Goal: Information Seeking & Learning: Learn about a topic

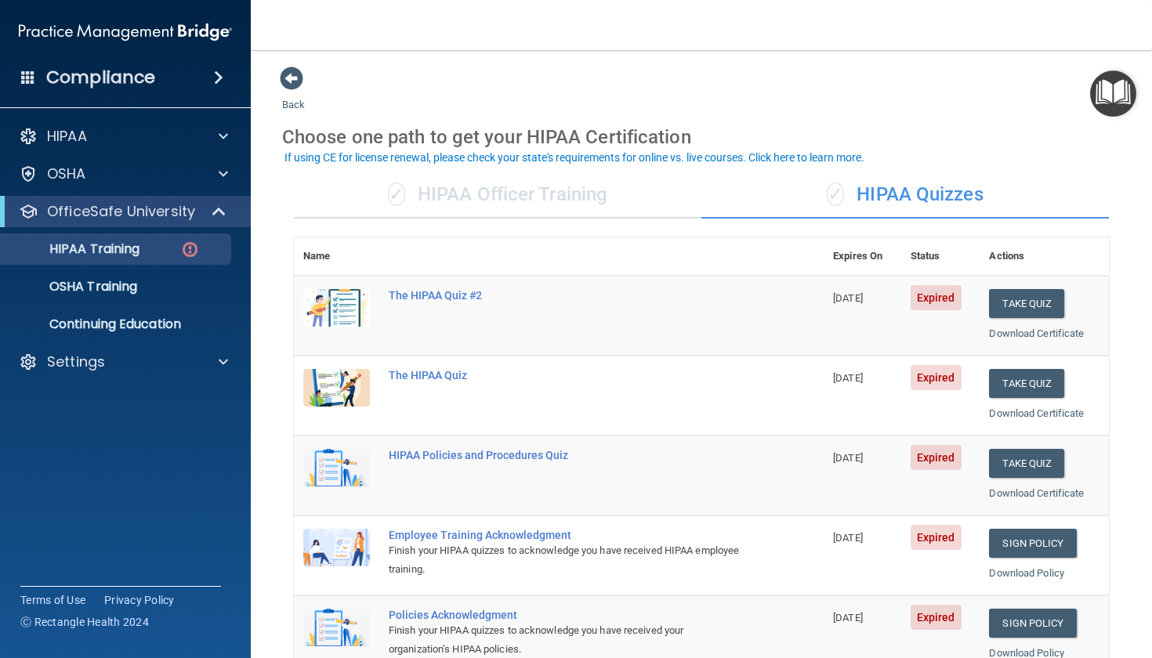
click at [961, 110] on div "Back Choose one path to get your HIPAA Certification ✓ HIPAA Officer Training ✓…" at bounding box center [701, 591] width 838 height 1051
click at [143, 324] on p "Continuing Education" at bounding box center [117, 325] width 214 height 16
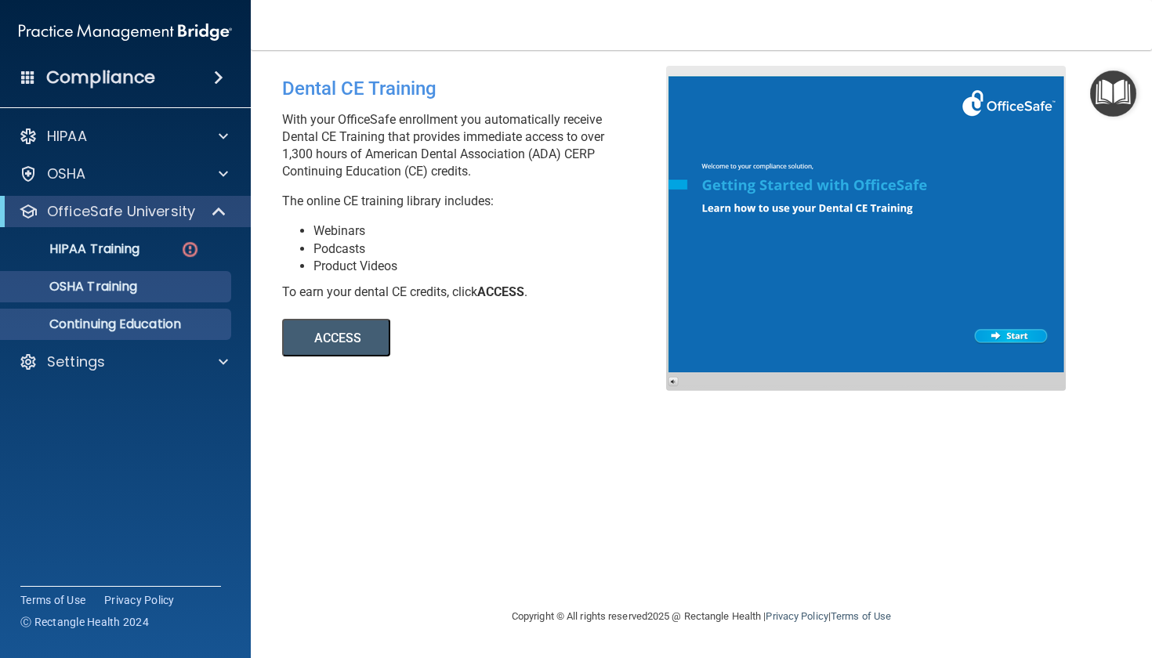
click at [147, 286] on div "OSHA Training" at bounding box center [117, 287] width 214 height 16
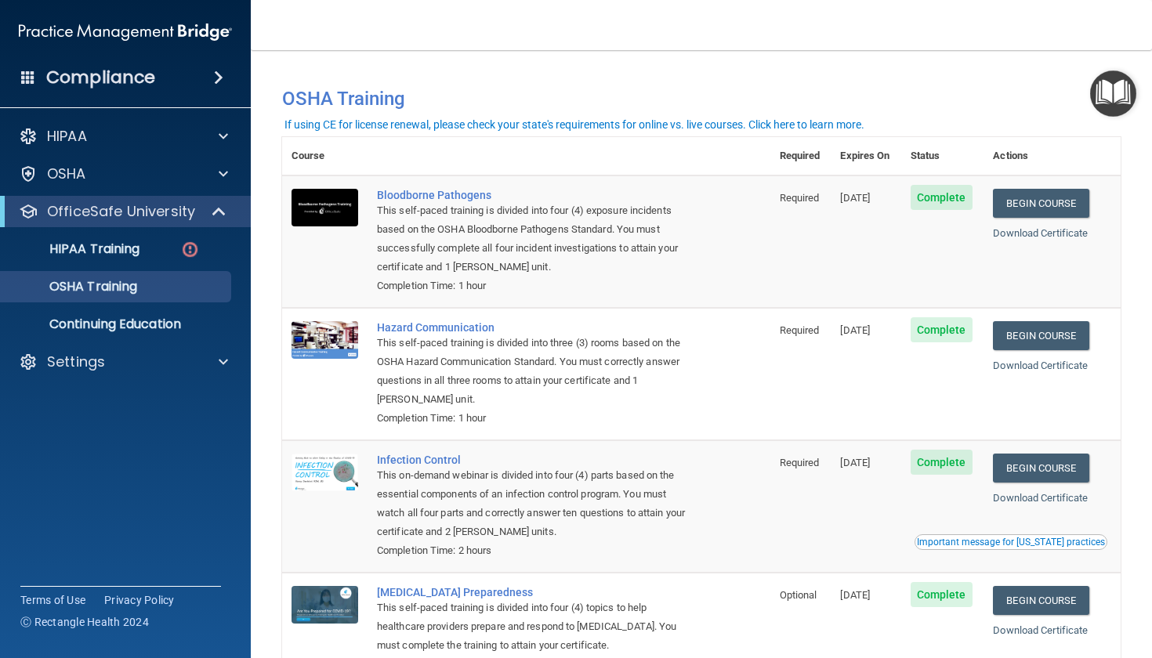
click at [1127, 167] on main "You have a course that has expired or is incomplete. Please complete the course…" at bounding box center [701, 354] width 901 height 608
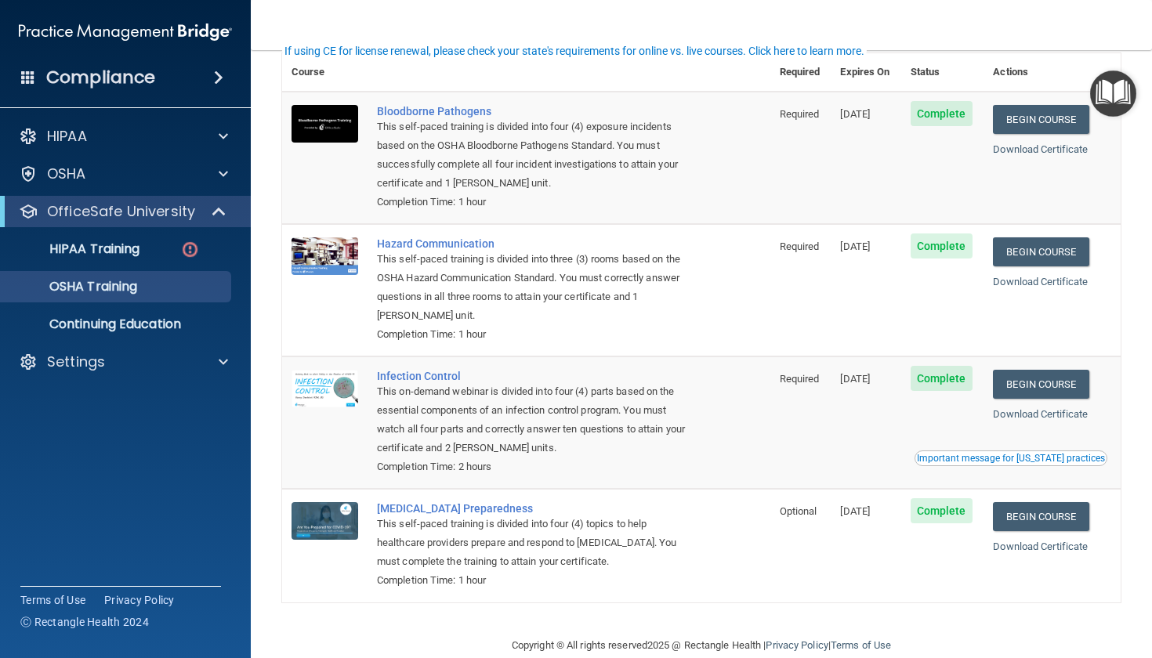
scroll to position [93, 0]
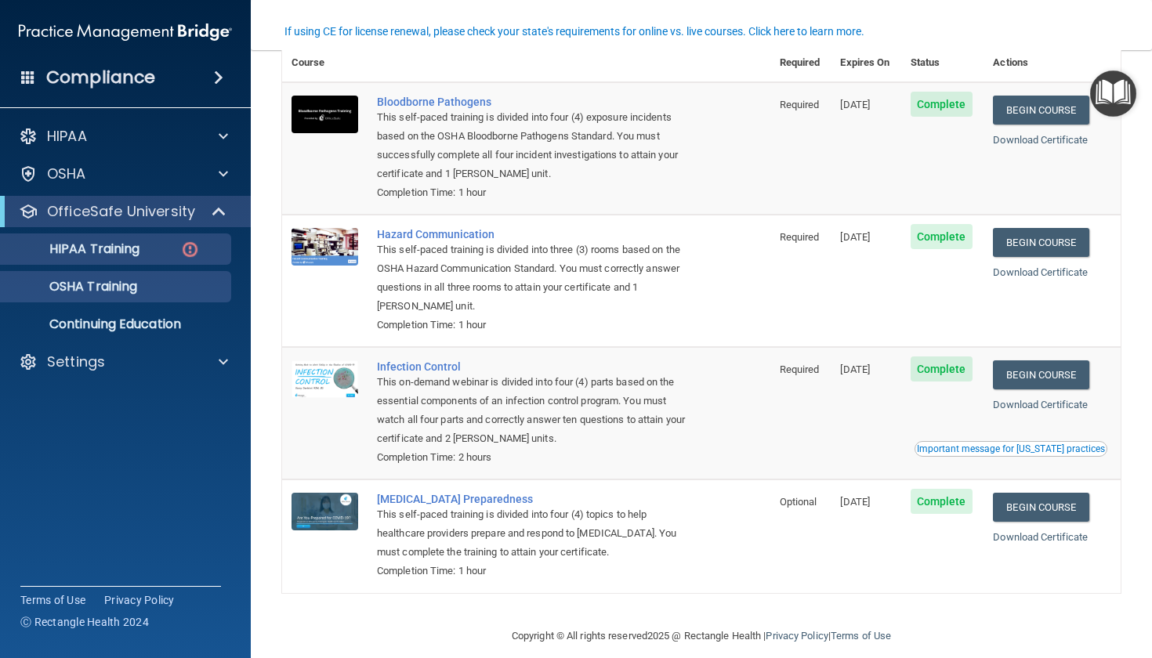
click at [212, 252] on div "HIPAA Training" at bounding box center [117, 249] width 214 height 16
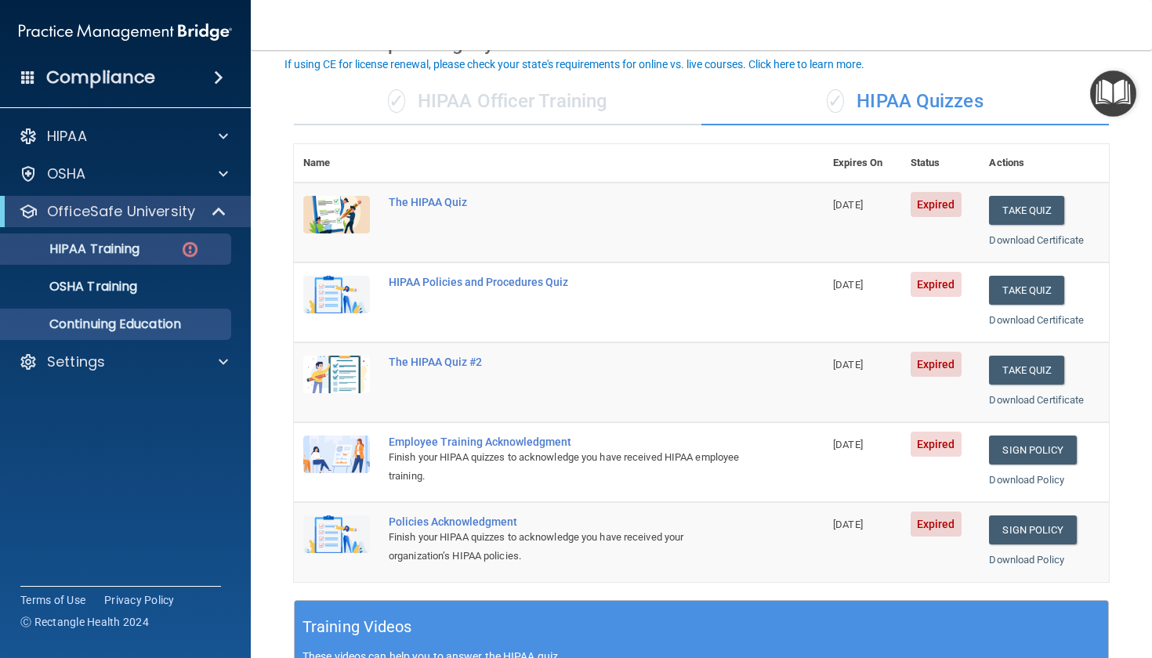
click at [179, 320] on p "Continuing Education" at bounding box center [117, 325] width 214 height 16
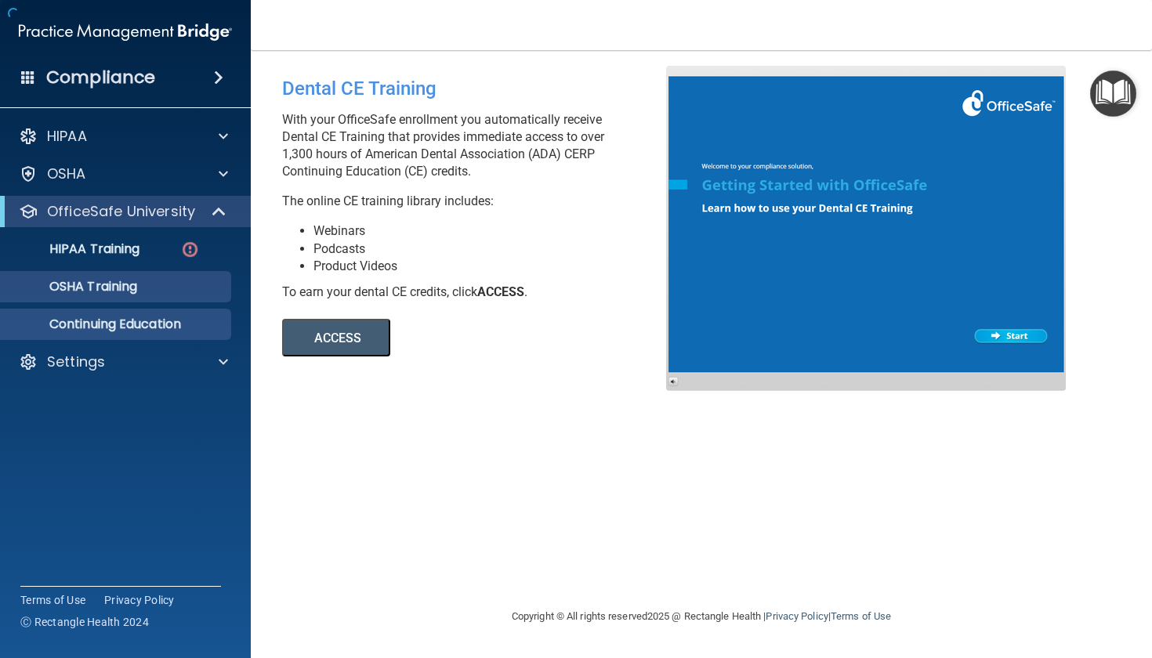
click at [172, 283] on div "OSHA Training" at bounding box center [117, 287] width 214 height 16
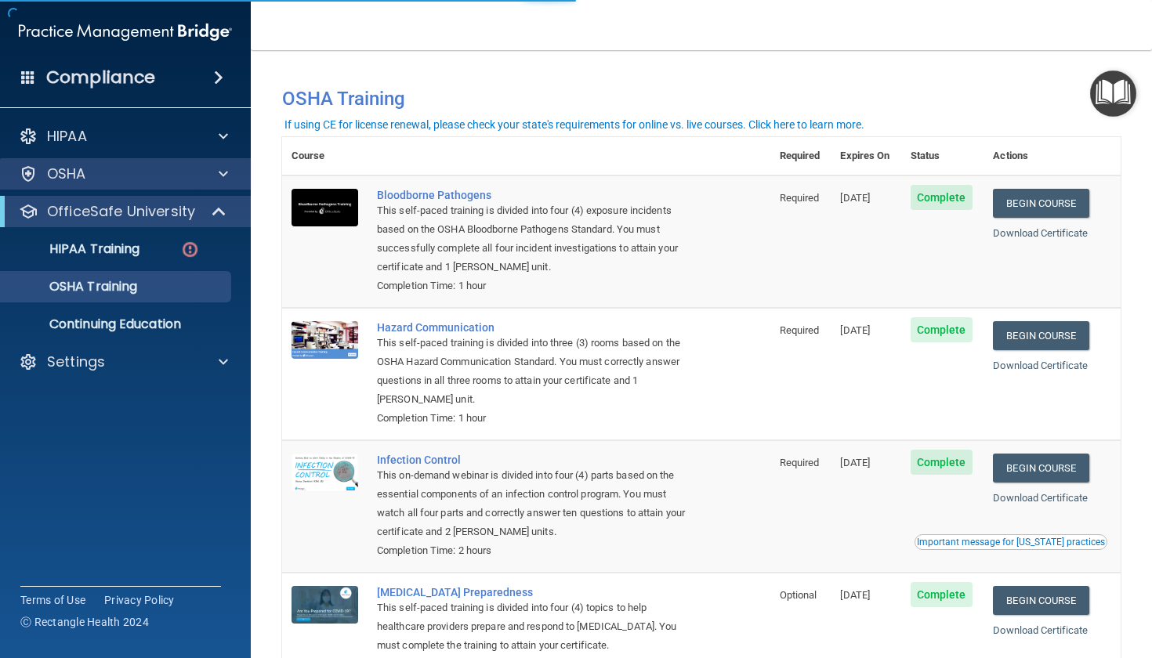
click at [183, 181] on div "OSHA" at bounding box center [104, 174] width 194 height 19
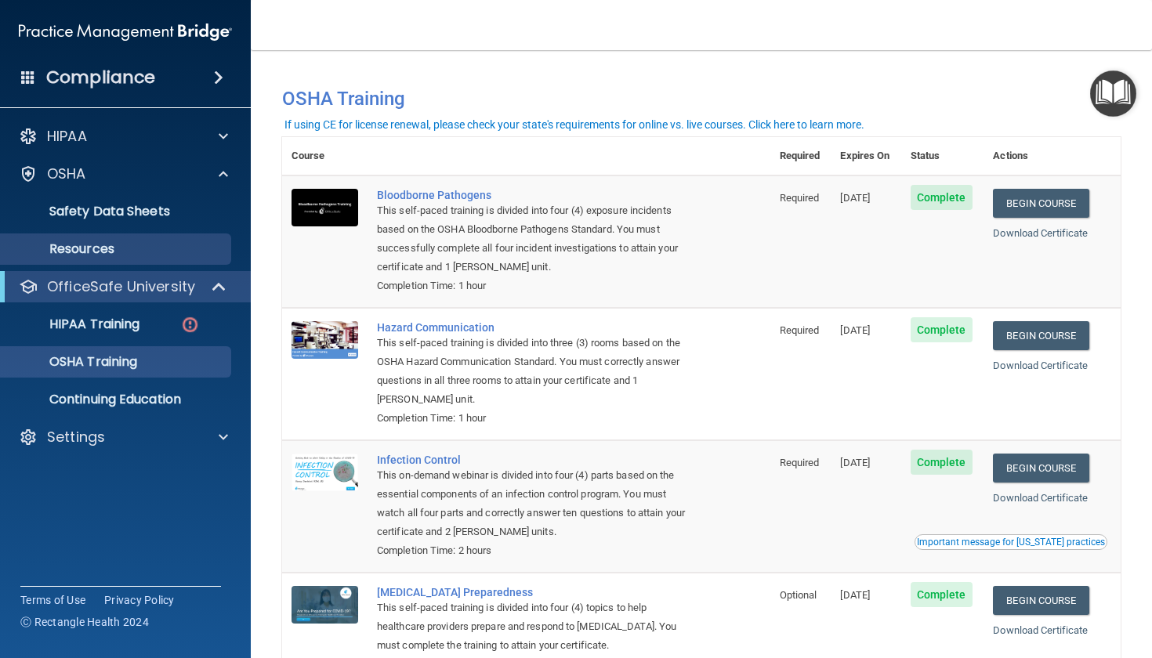
click at [165, 249] on p "Resources" at bounding box center [117, 249] width 214 height 16
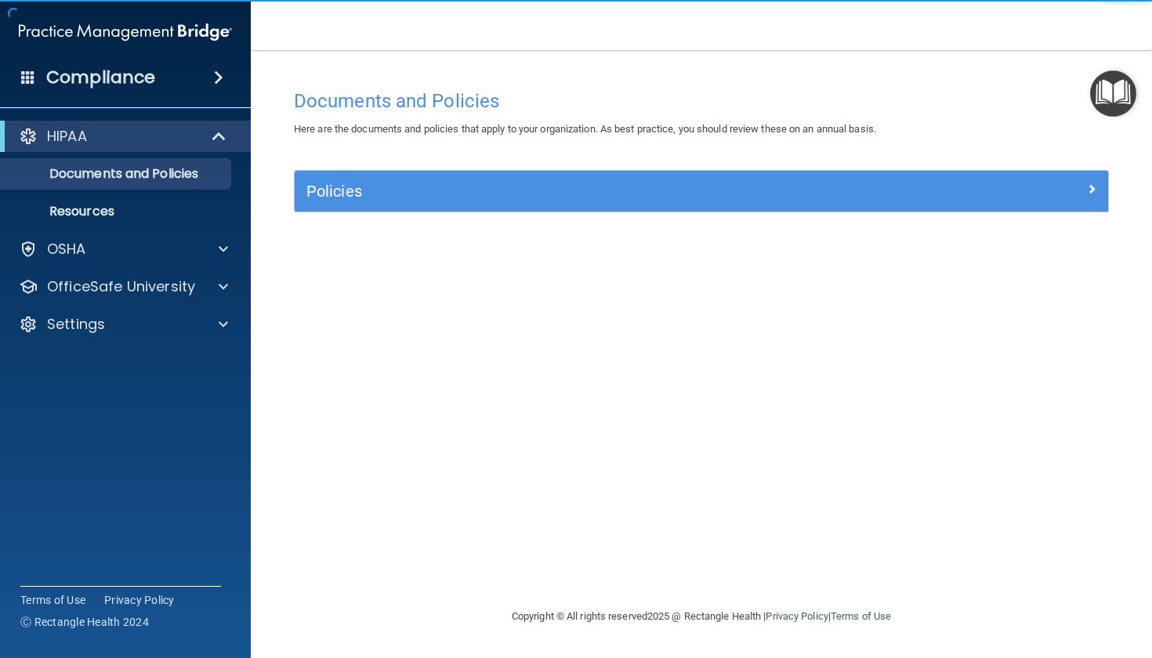
click at [474, 196] on h5 "Policies" at bounding box center [599, 191] width 587 height 17
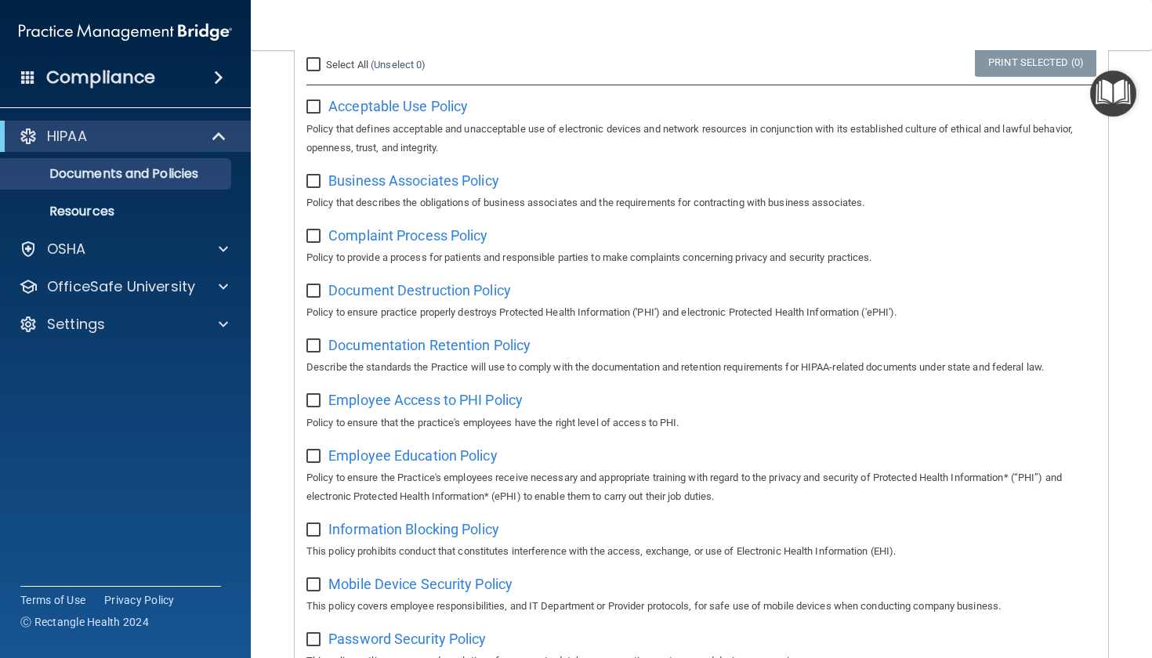
scroll to position [166, 0]
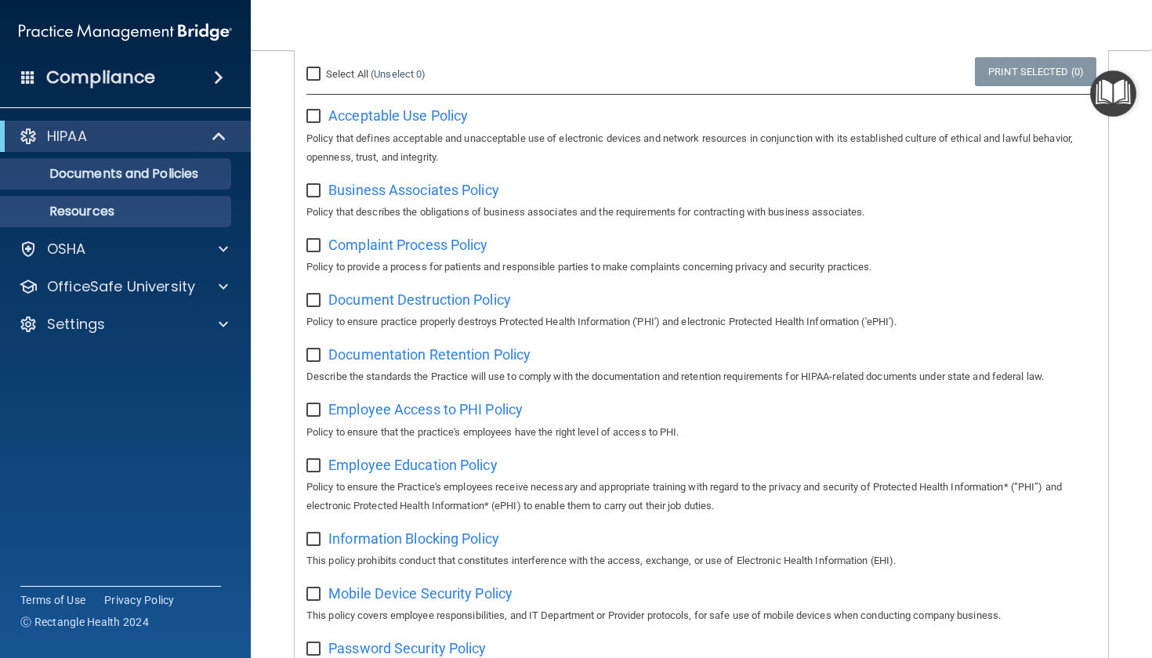
click at [151, 212] on p "Resources" at bounding box center [117, 212] width 214 height 16
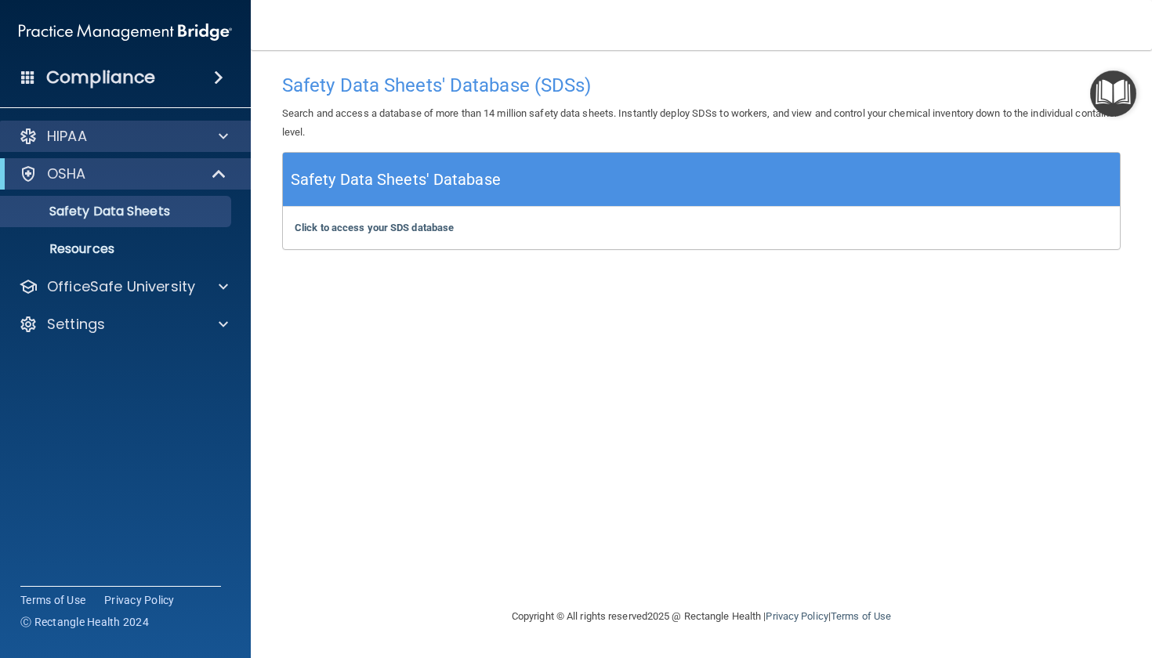
click at [176, 139] on div "HIPAA" at bounding box center [104, 136] width 194 height 19
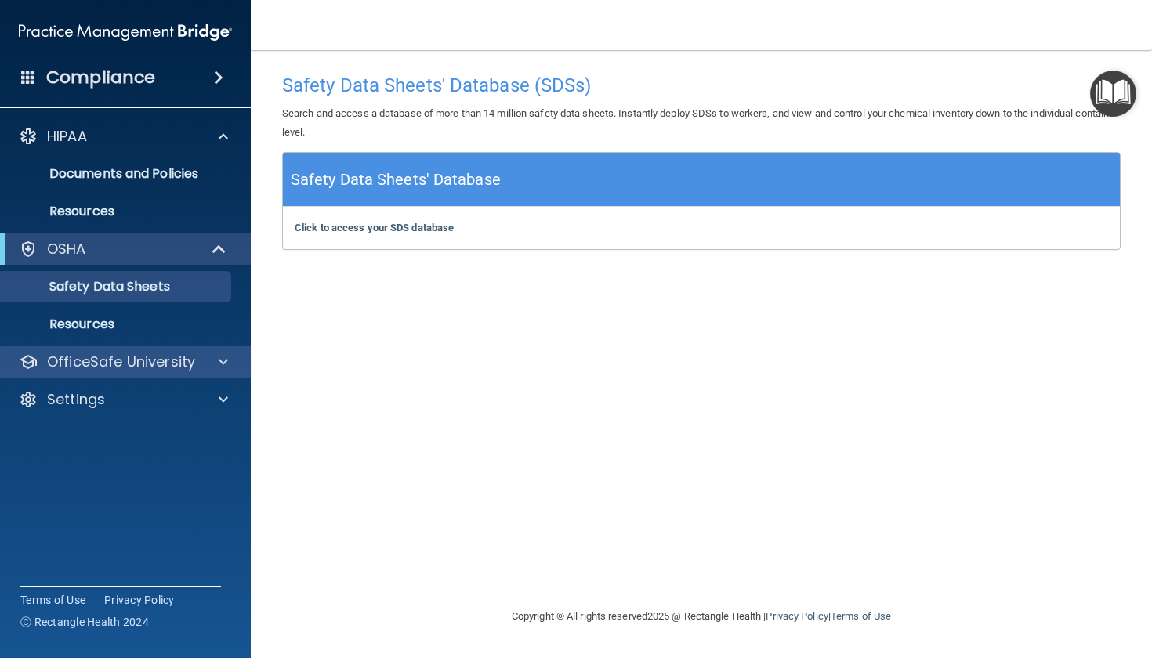
click at [133, 364] on p "OfficeSafe University" at bounding box center [121, 362] width 148 height 19
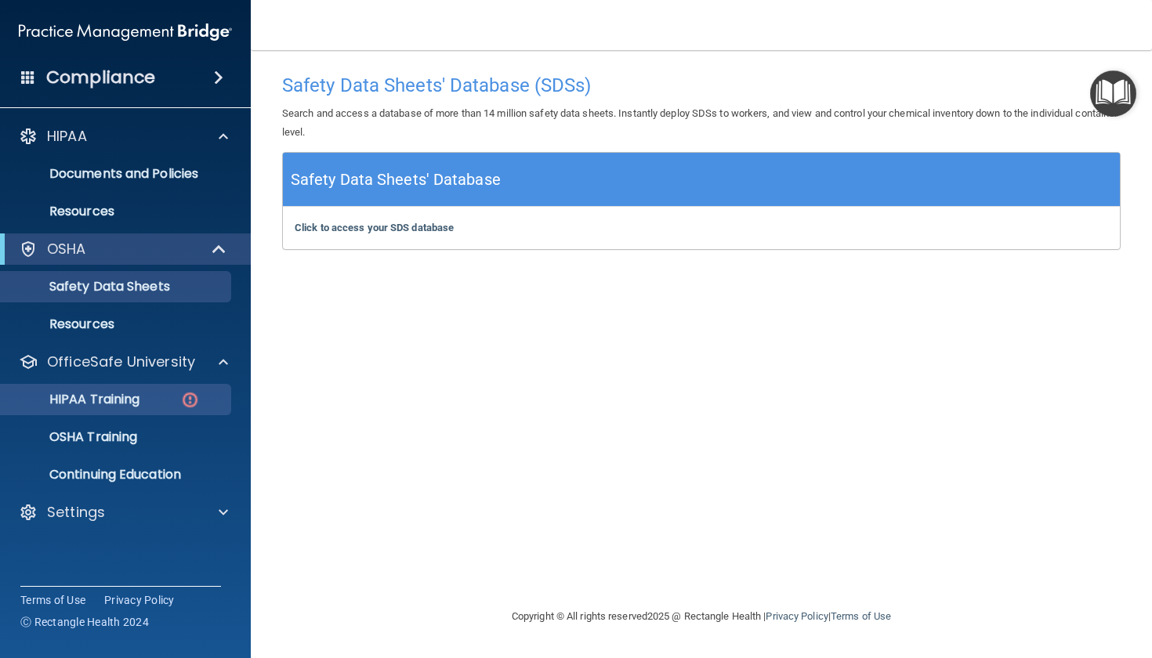
click at [133, 399] on p "HIPAA Training" at bounding box center [74, 400] width 129 height 16
